Goal: Information Seeking & Learning: Learn about a topic

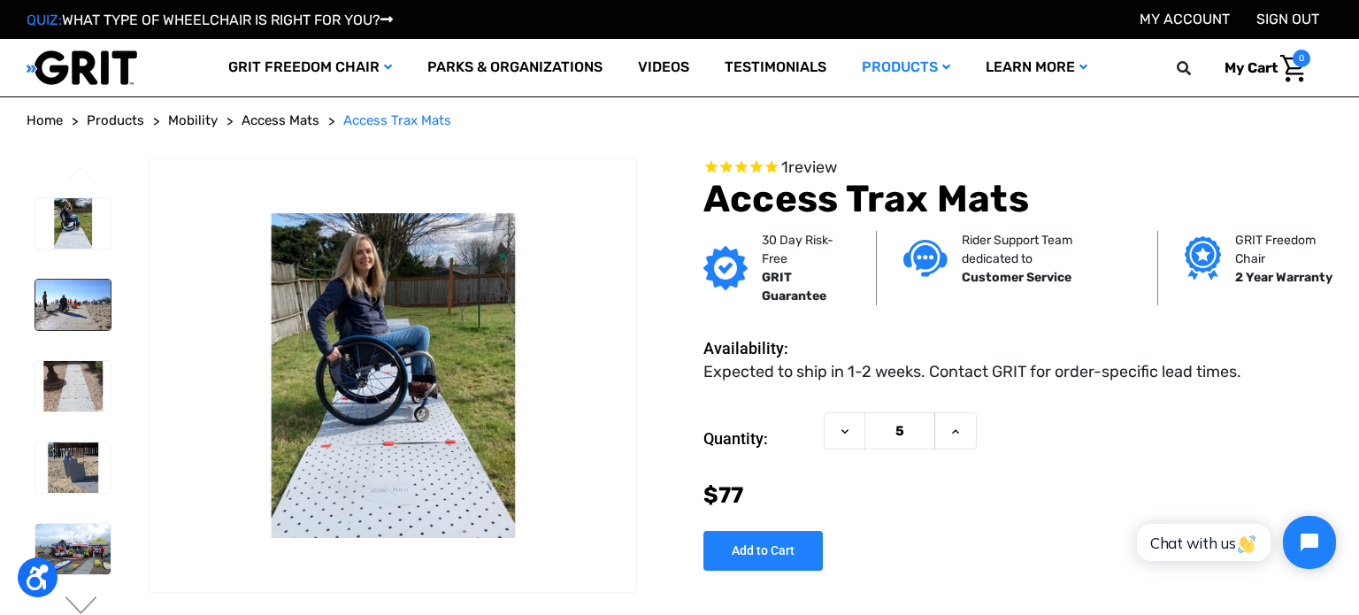
click at [81, 294] on img at bounding box center [72, 305] width 75 height 50
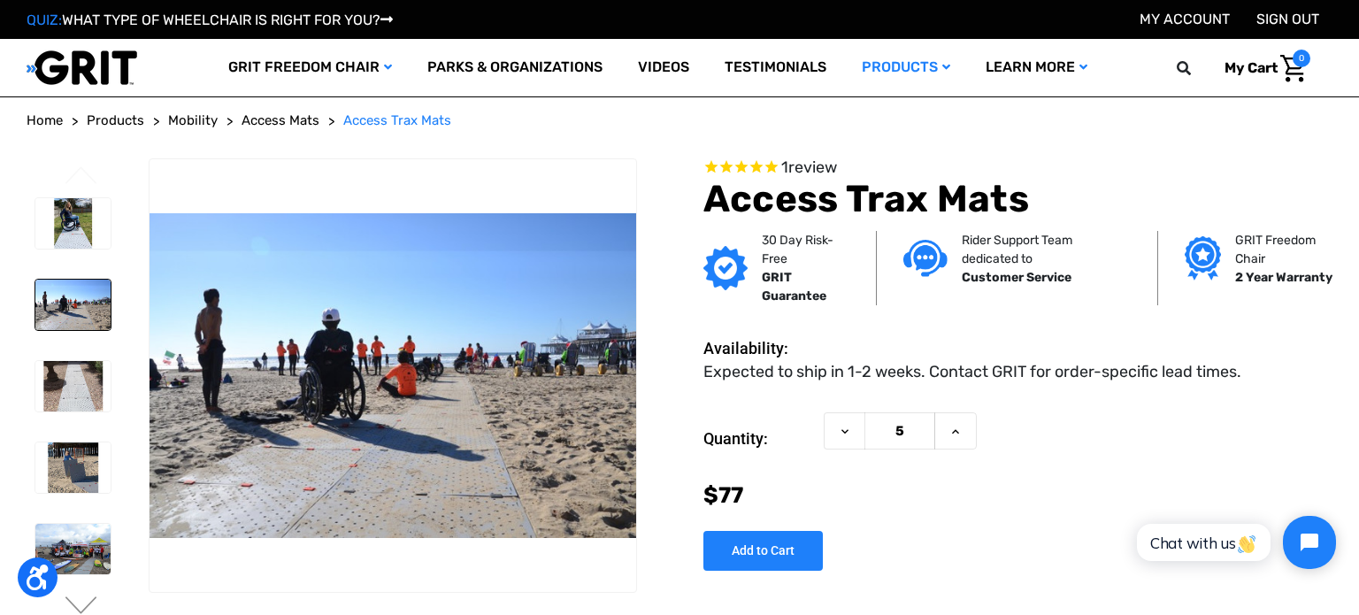
click at [80, 384] on img at bounding box center [72, 386] width 75 height 50
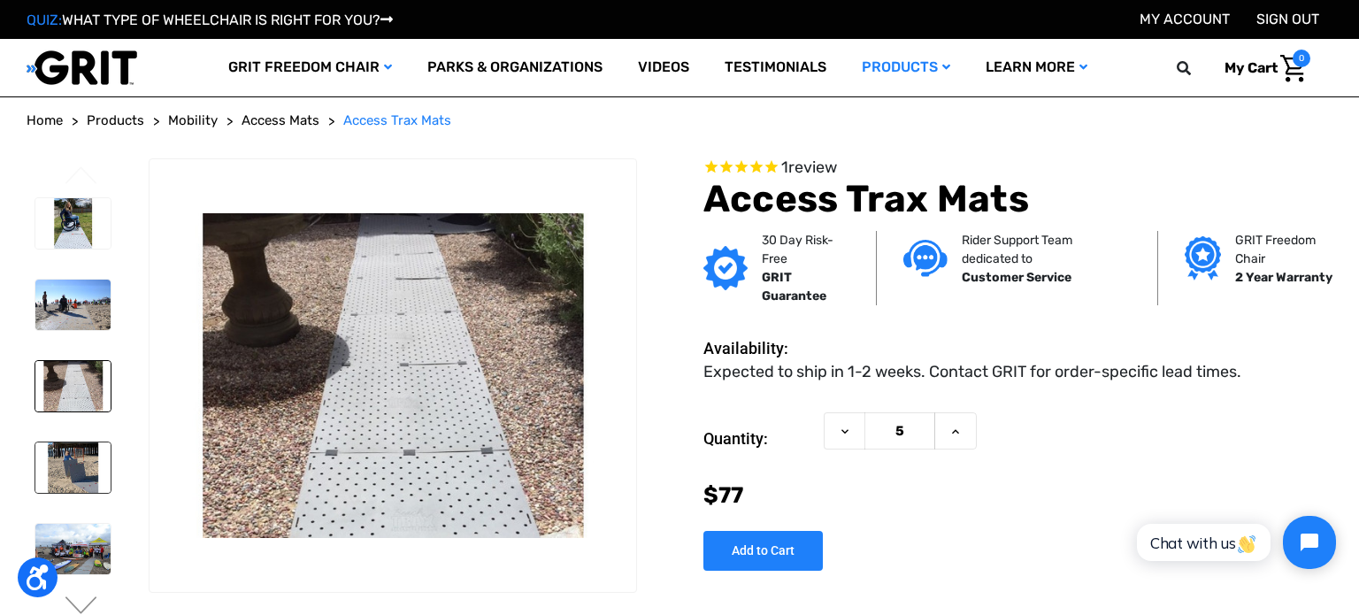
click at [73, 471] on img at bounding box center [72, 467] width 75 height 50
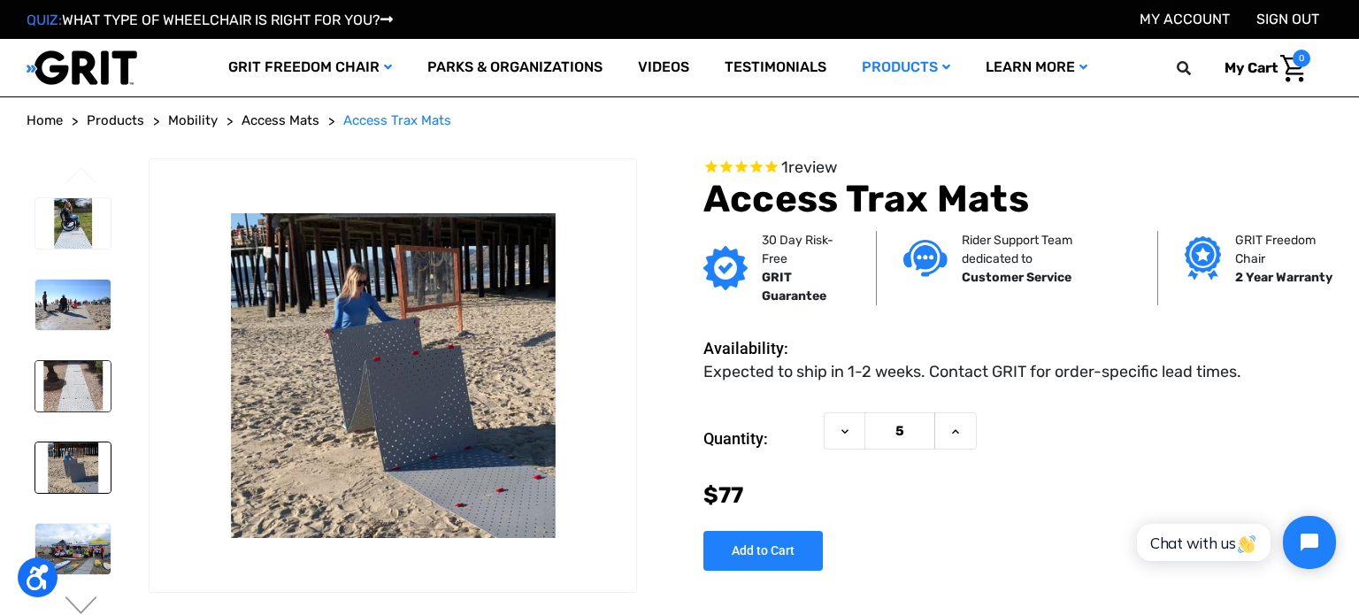
click at [80, 407] on img at bounding box center [72, 386] width 75 height 50
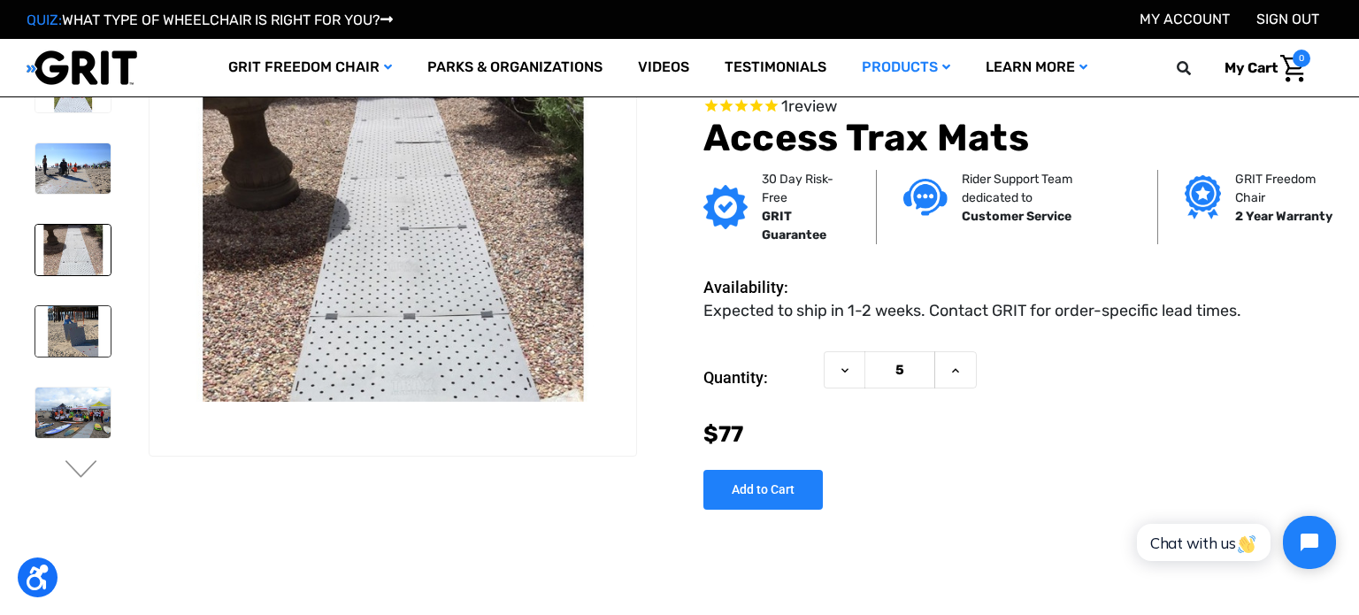
scroll to position [53, 0]
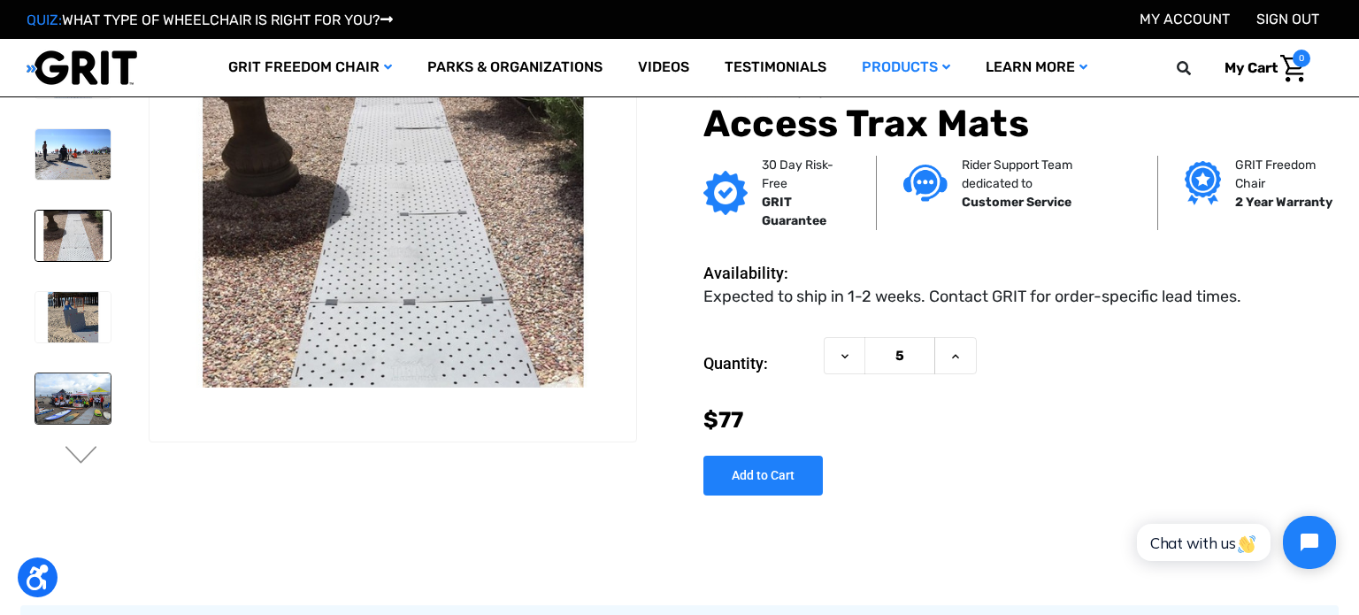
click at [76, 414] on img at bounding box center [72, 398] width 75 height 50
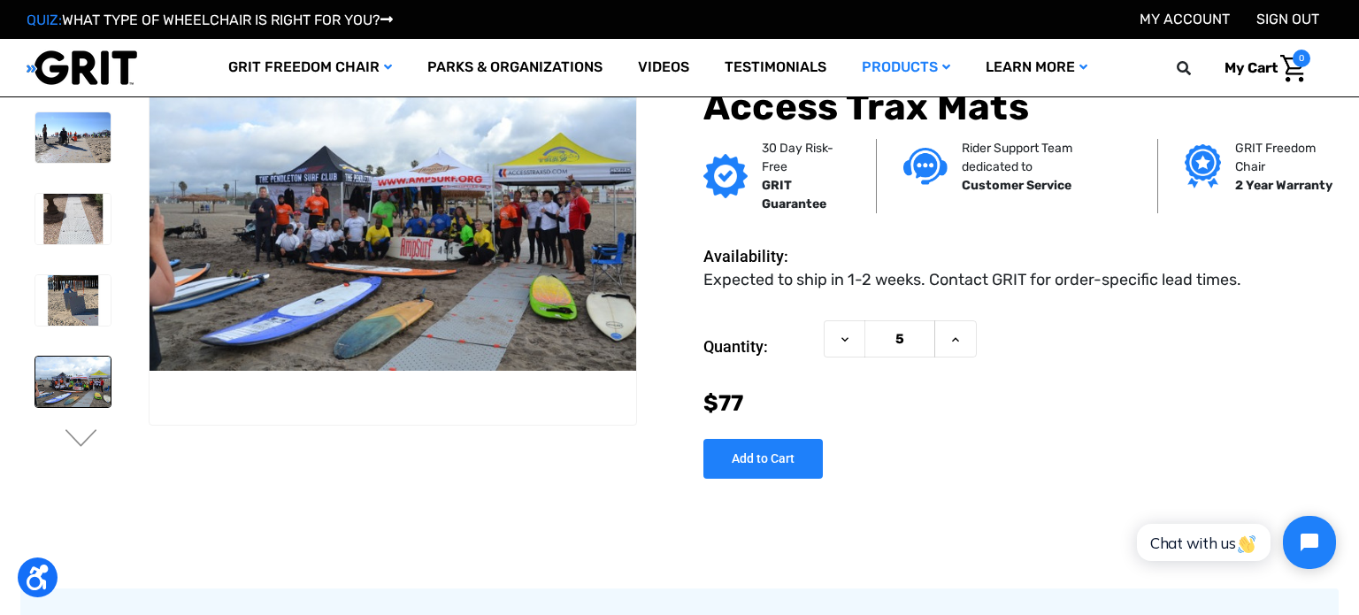
scroll to position [81, 0]
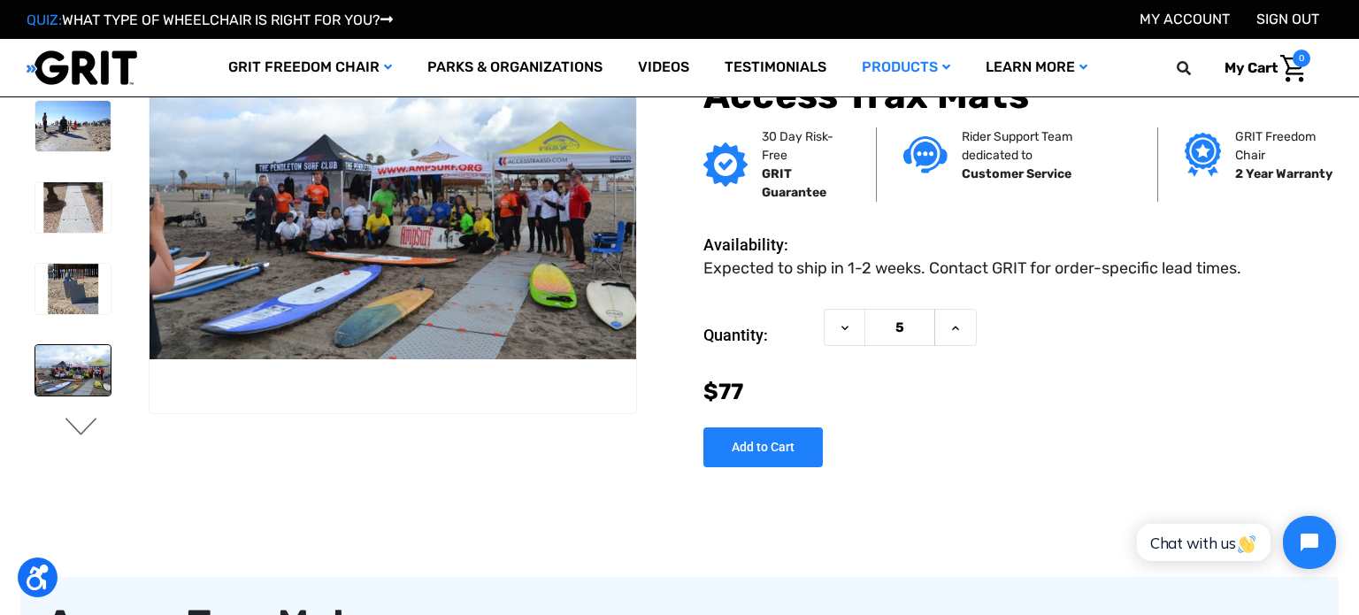
click at [82, 429] on button "Next" at bounding box center [81, 427] width 37 height 21
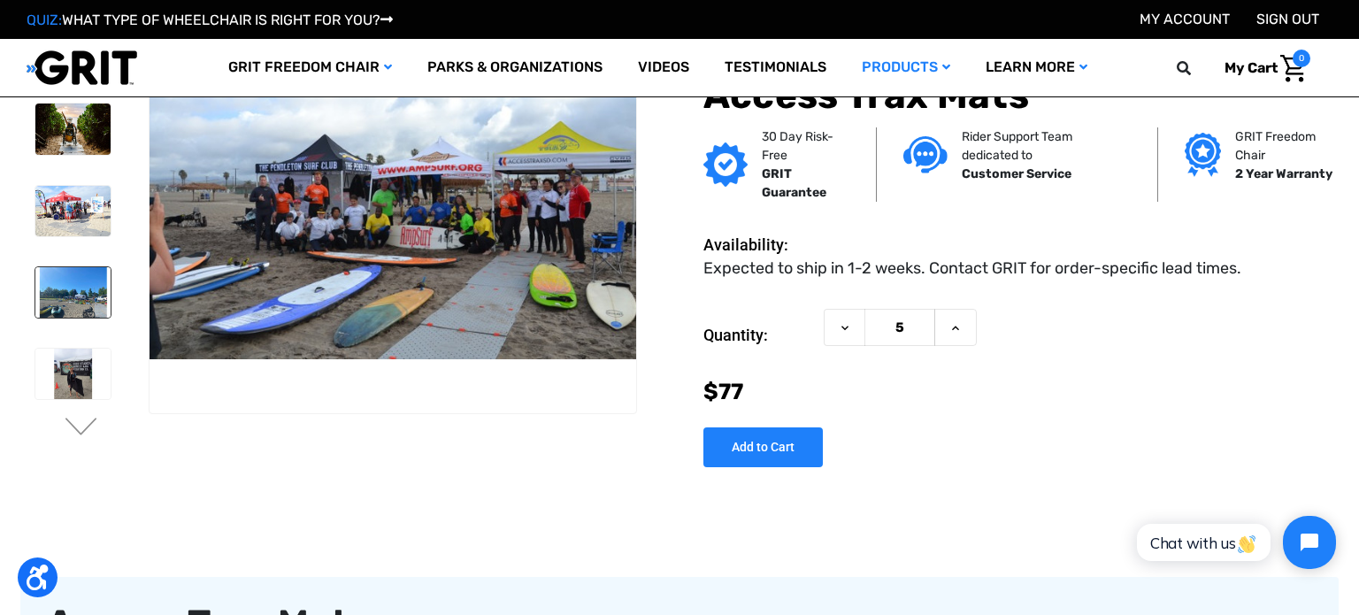
click at [65, 297] on img at bounding box center [72, 292] width 75 height 50
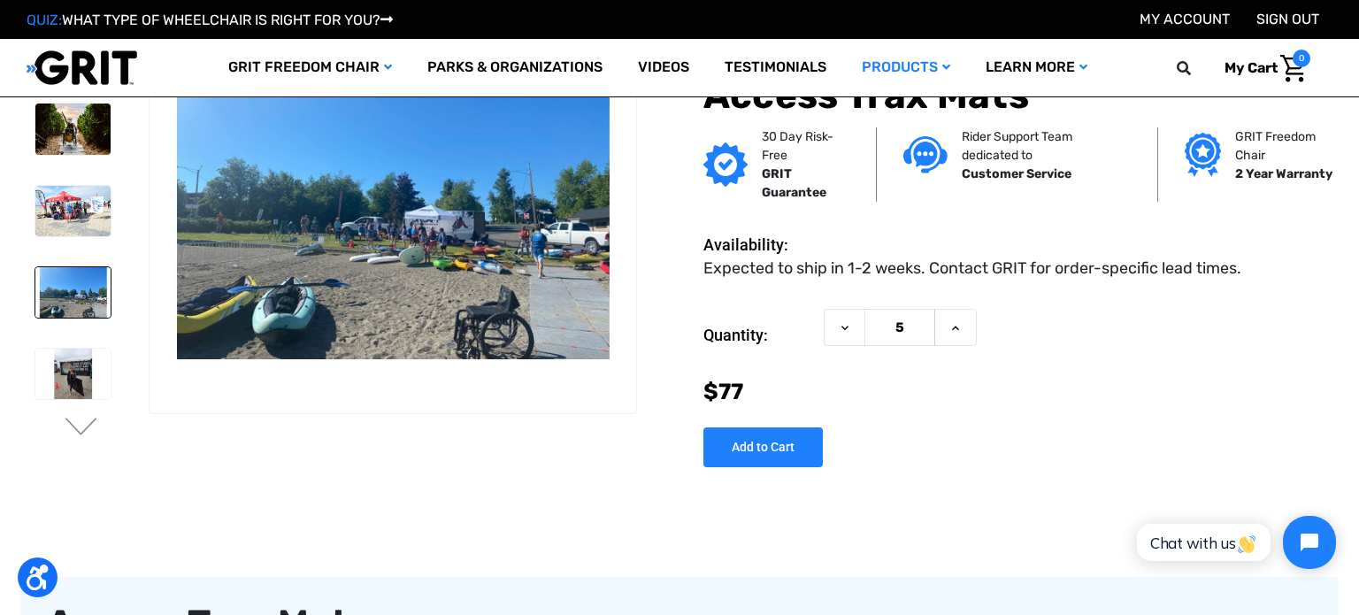
click at [68, 318] on li at bounding box center [72, 292] width 91 height 68
click at [68, 358] on img at bounding box center [72, 374] width 75 height 50
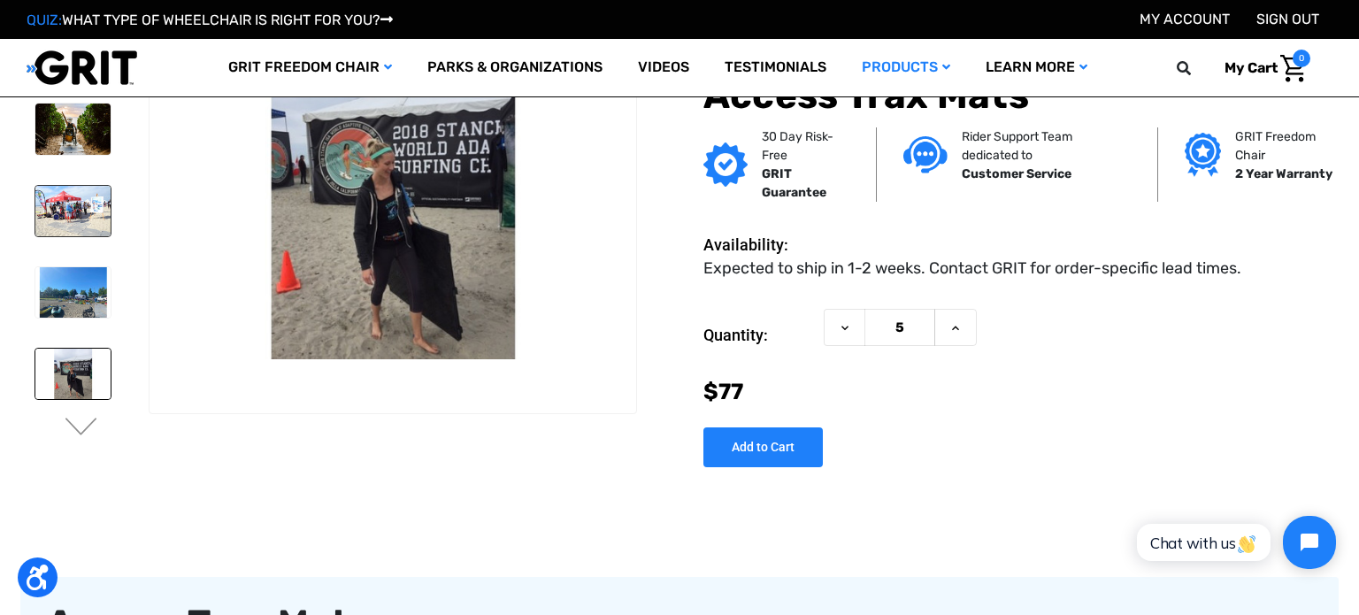
click at [76, 188] on img at bounding box center [72, 211] width 75 height 50
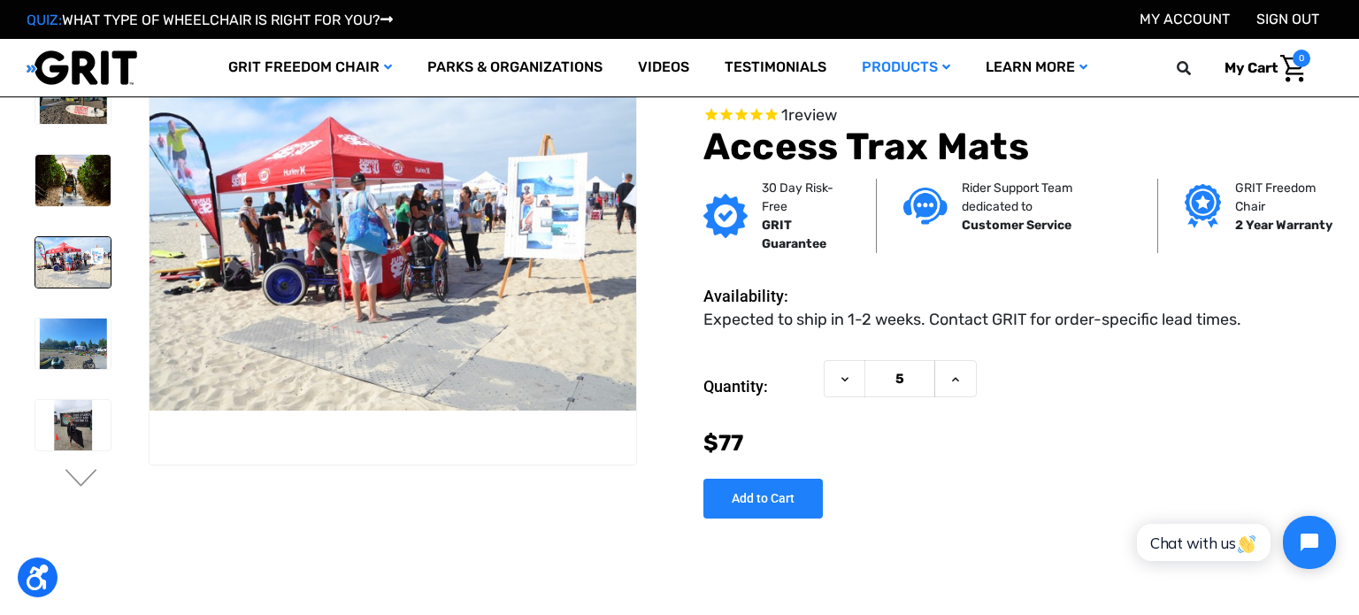
scroll to position [10, 0]
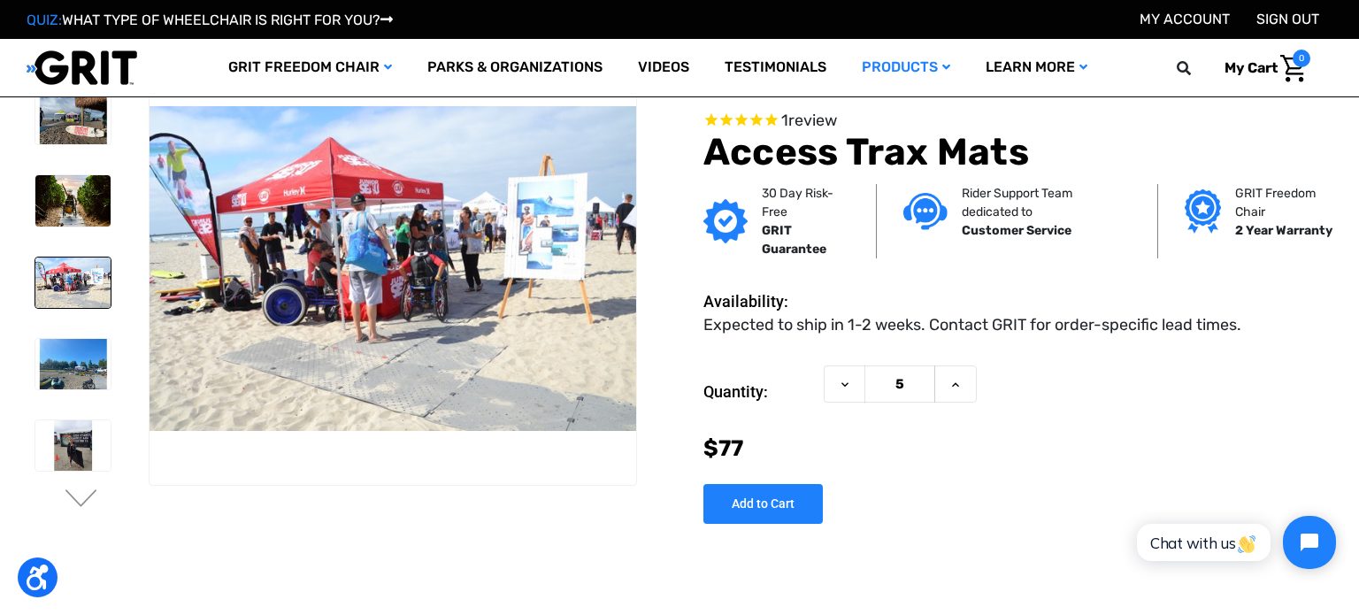
click at [77, 200] on img at bounding box center [72, 200] width 75 height 50
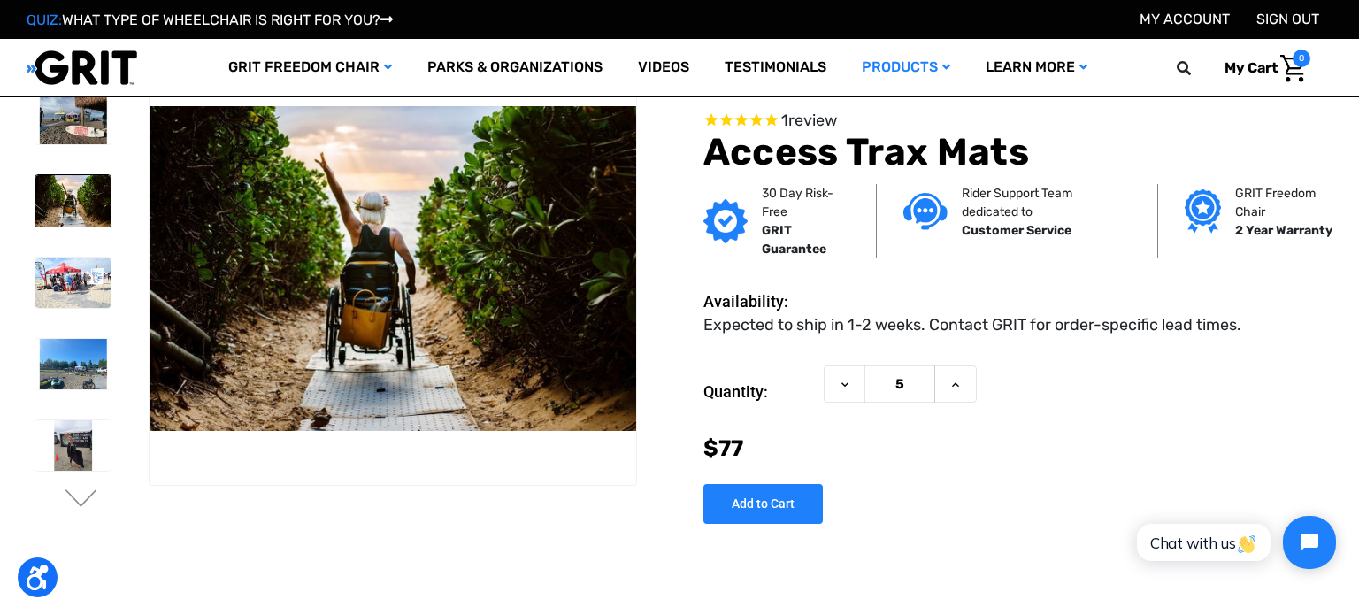
scroll to position [0, 0]
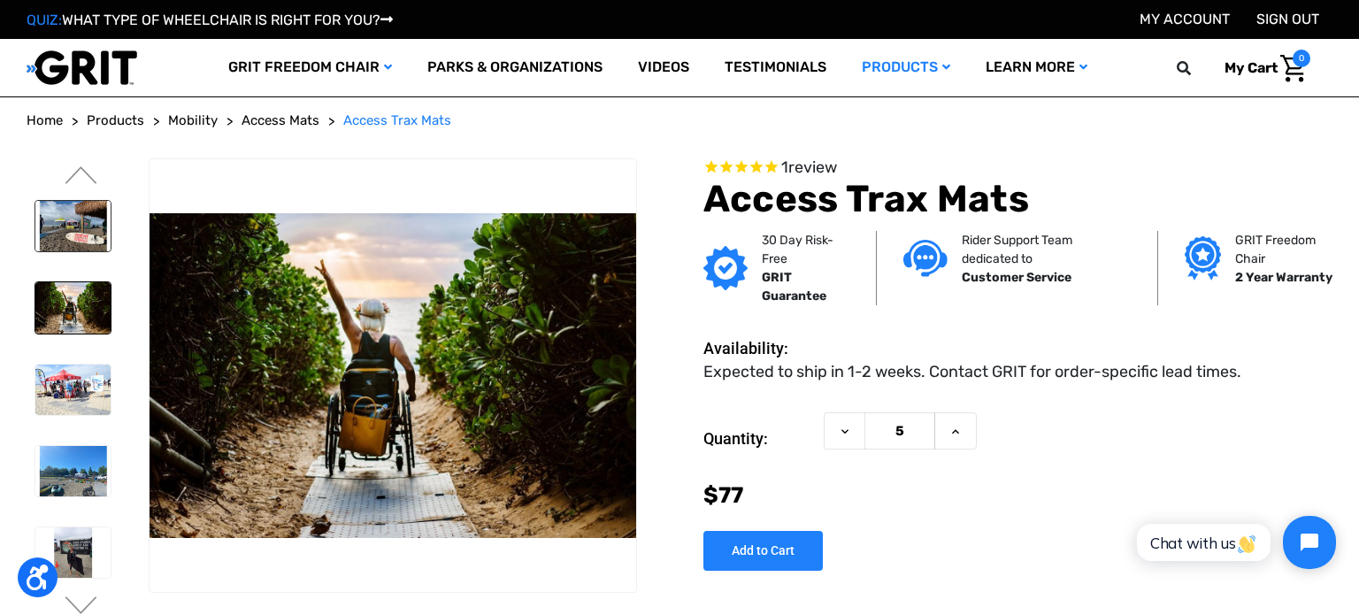
click at [61, 217] on img at bounding box center [72, 226] width 75 height 50
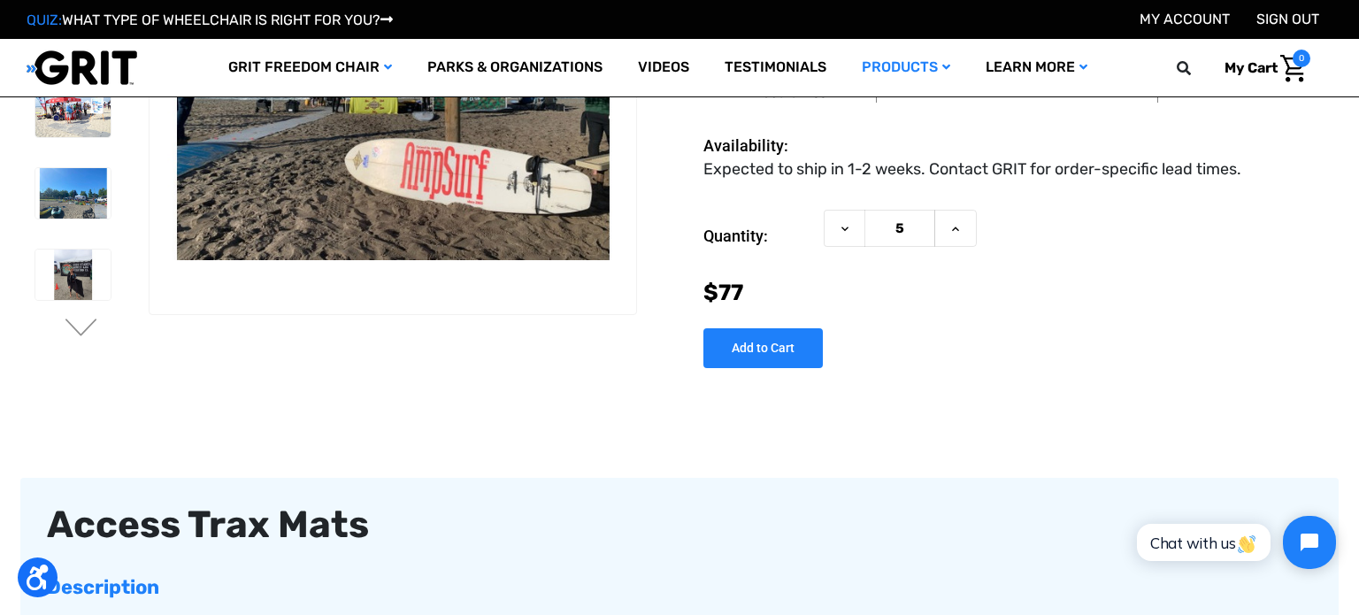
scroll to position [251, 0]
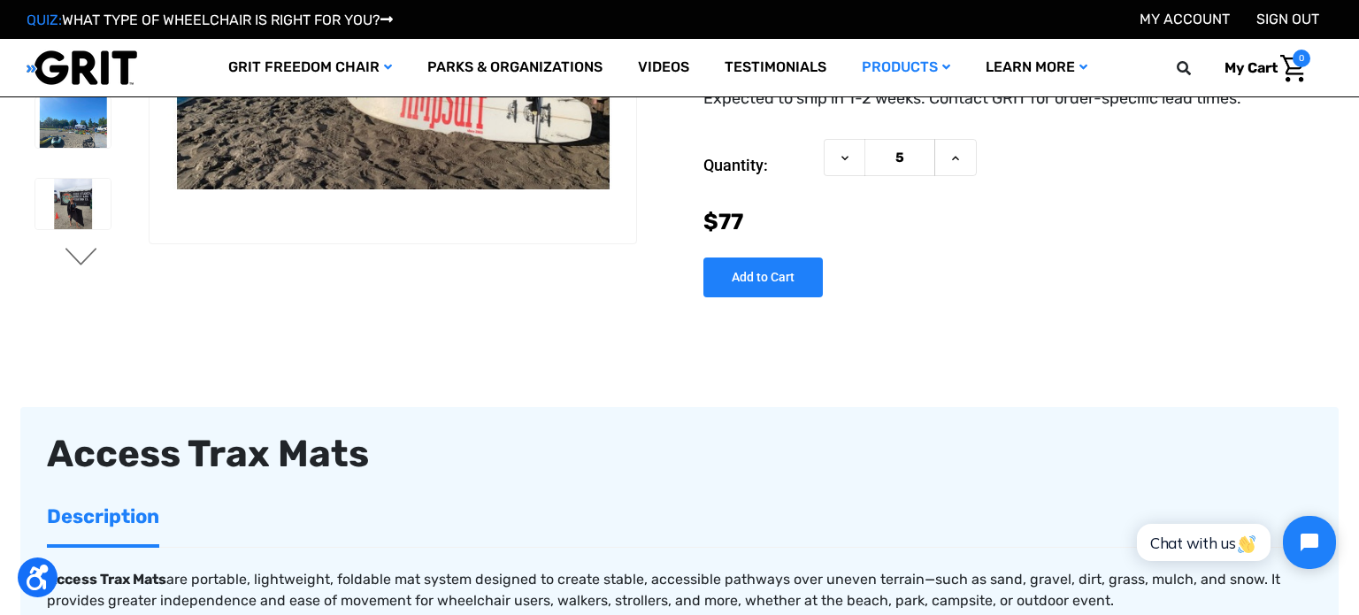
click at [79, 249] on button "Next" at bounding box center [81, 258] width 37 height 21
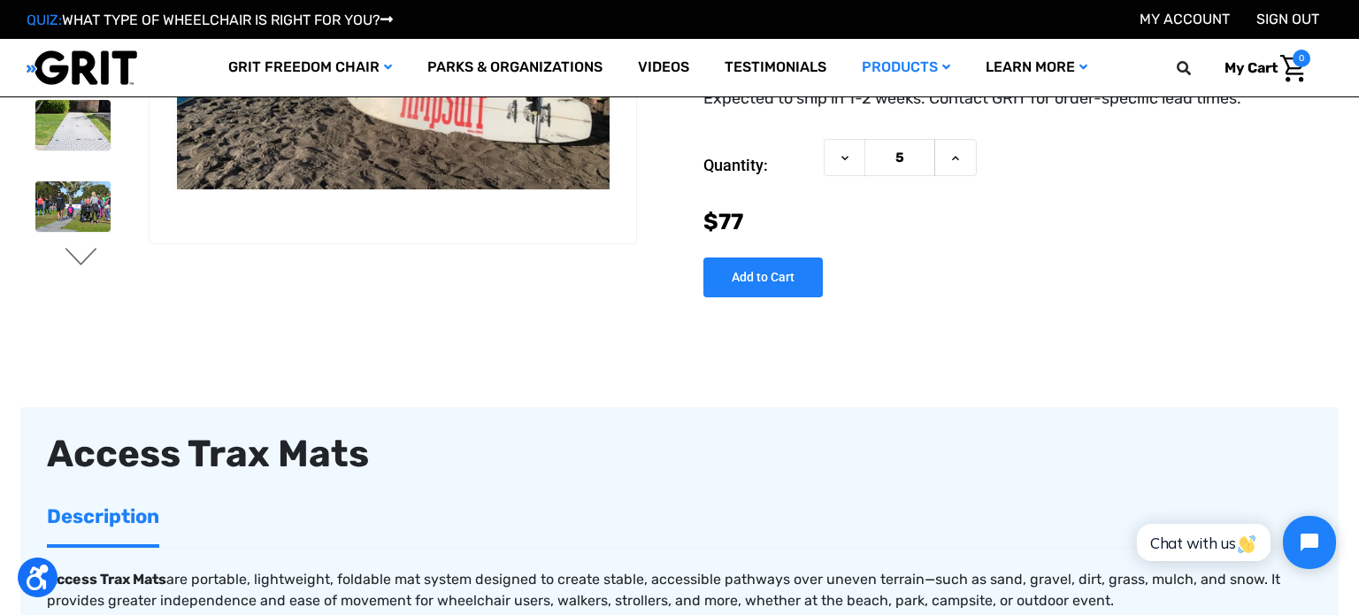
click at [79, 249] on button "Next" at bounding box center [81, 258] width 37 height 21
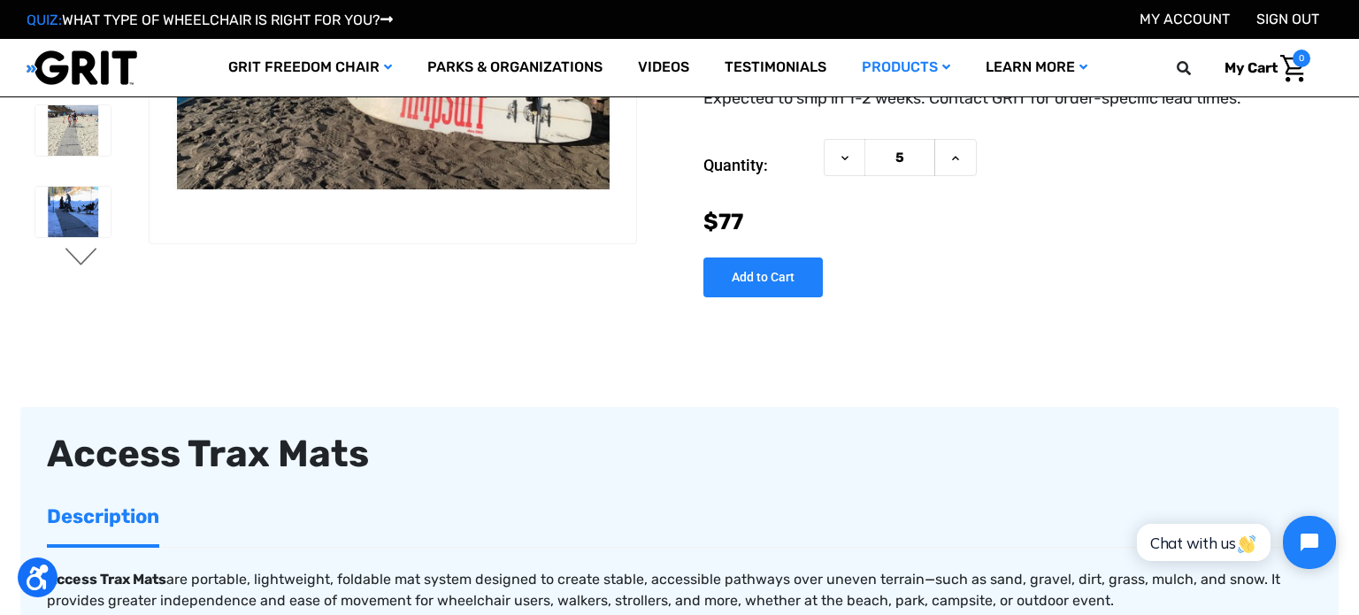
click at [79, 249] on button "Next" at bounding box center [81, 258] width 37 height 21
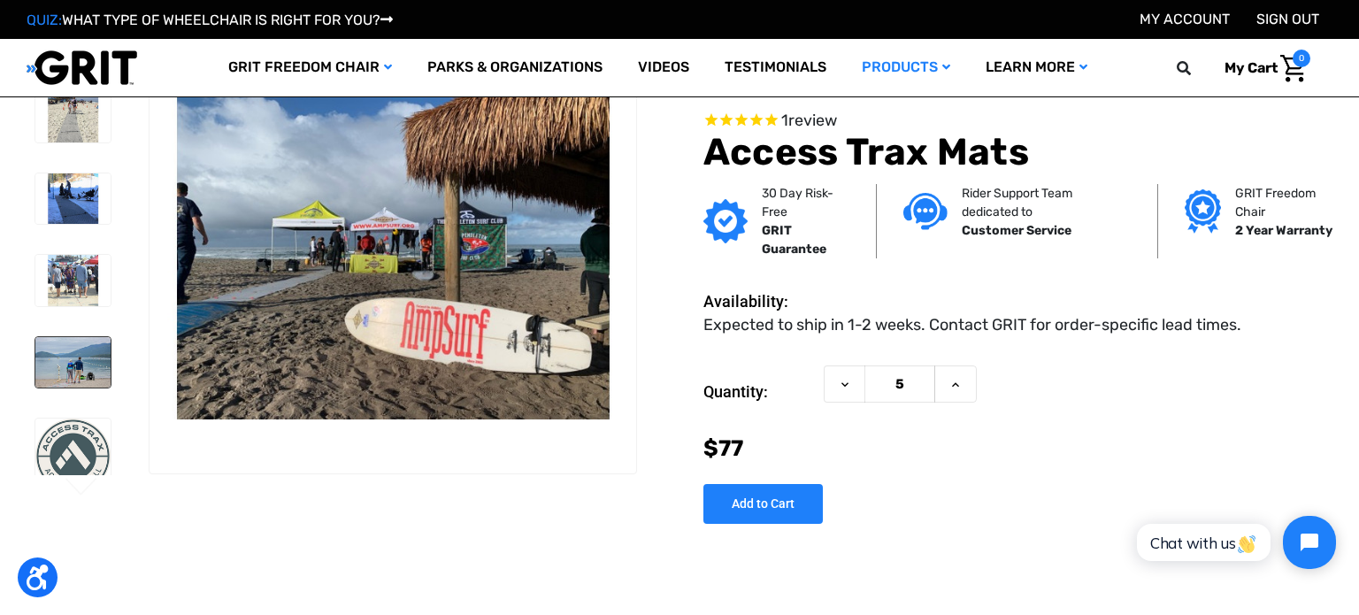
scroll to position [0, 0]
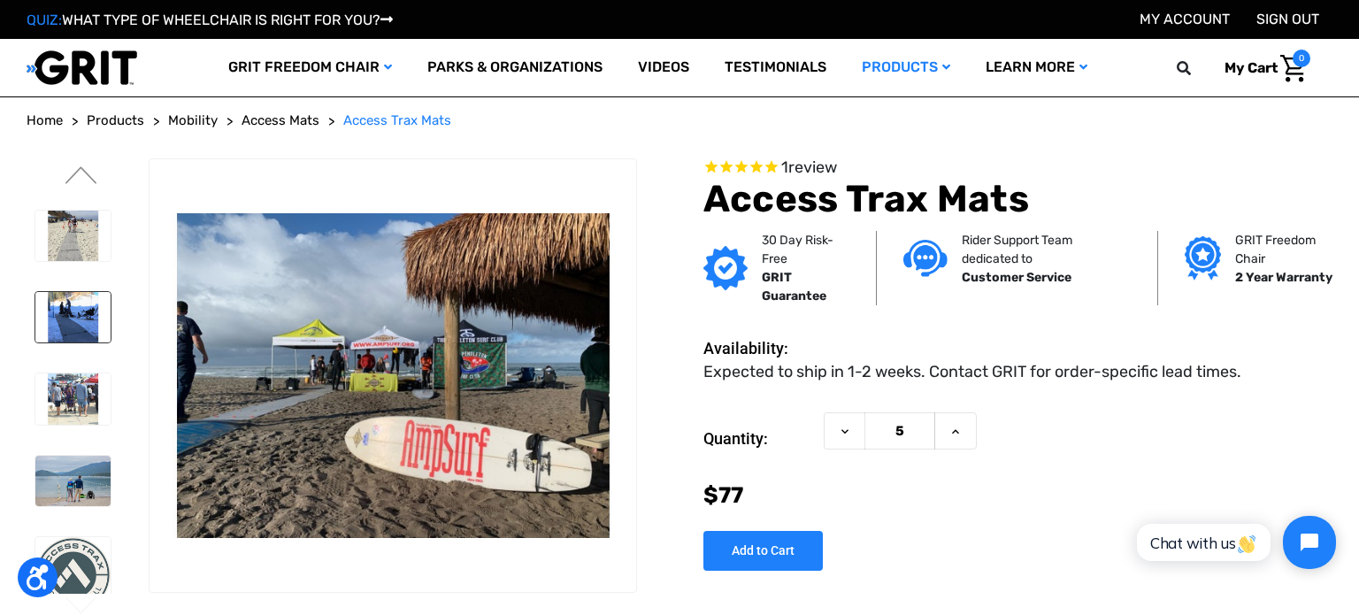
click at [85, 305] on img at bounding box center [72, 317] width 75 height 50
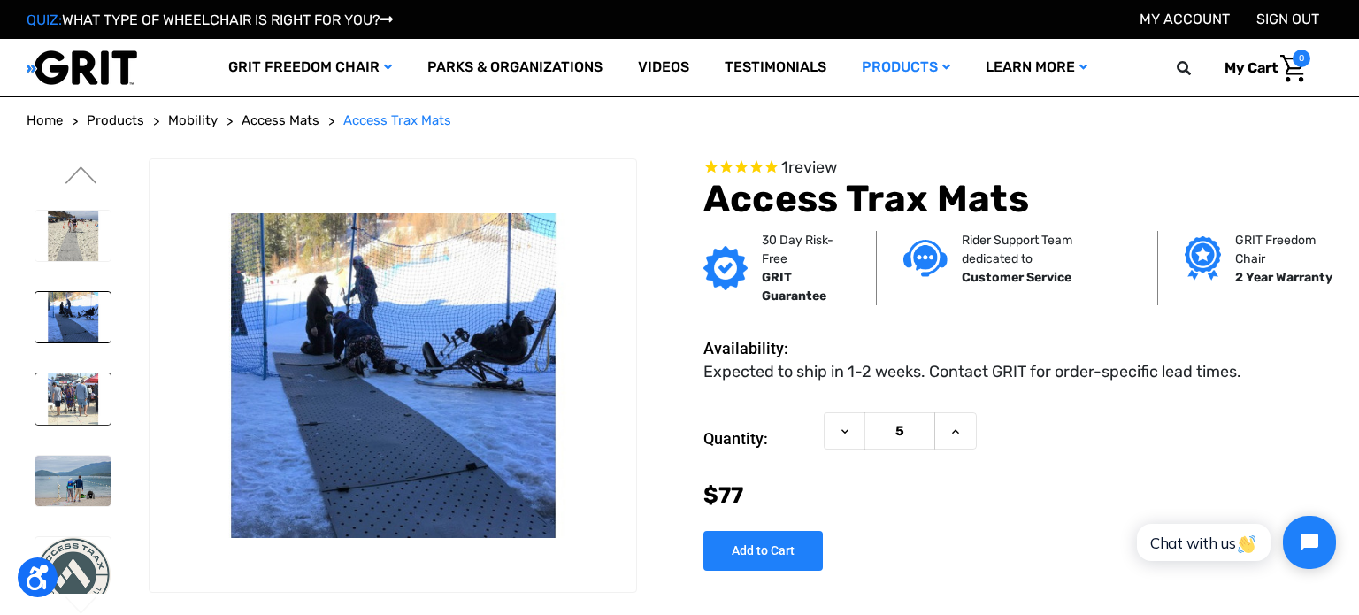
click at [81, 373] on img at bounding box center [72, 398] width 75 height 50
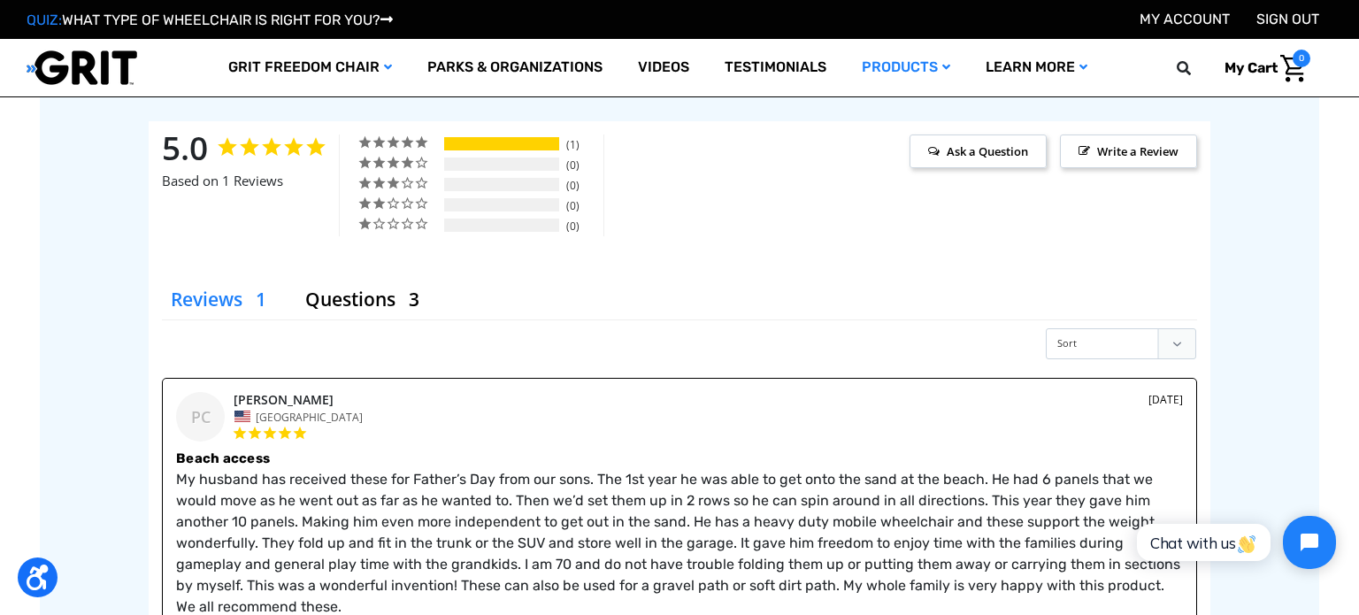
scroll to position [2631, 0]
